Goal: Information Seeking & Learning: Learn about a topic

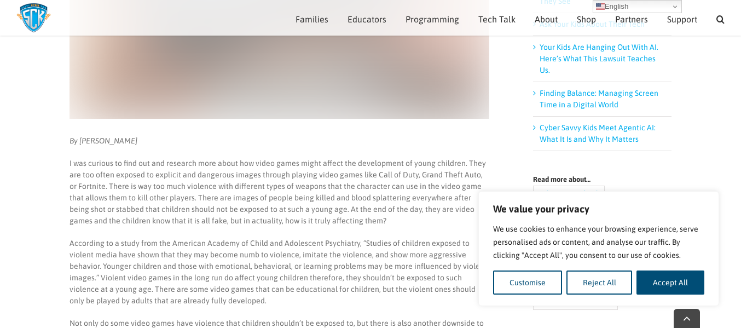
scroll to position [309, 0]
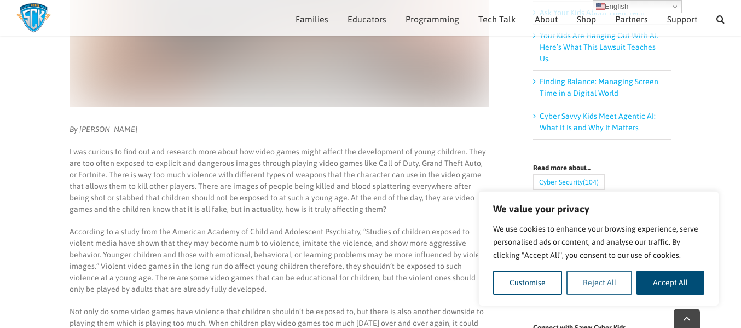
click at [630, 281] on button "Reject All" at bounding box center [599, 282] width 66 height 24
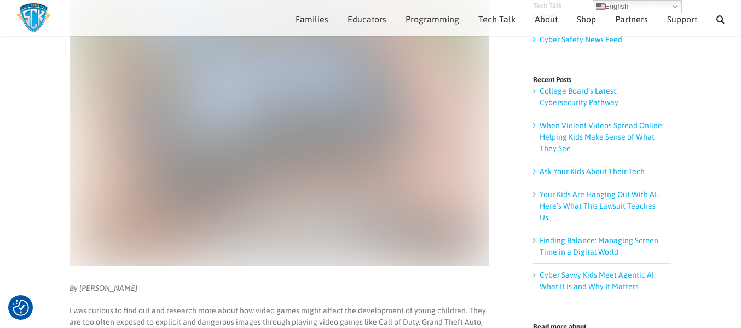
scroll to position [0, 0]
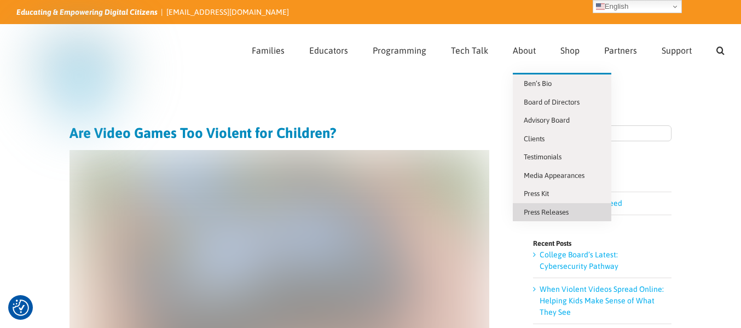
click at [557, 211] on span "Press Releases" at bounding box center [545, 212] width 45 height 8
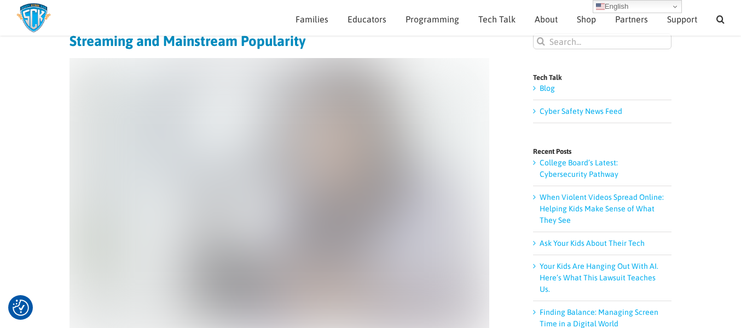
scroll to position [21, 0]
